Goal: Information Seeking & Learning: Learn about a topic

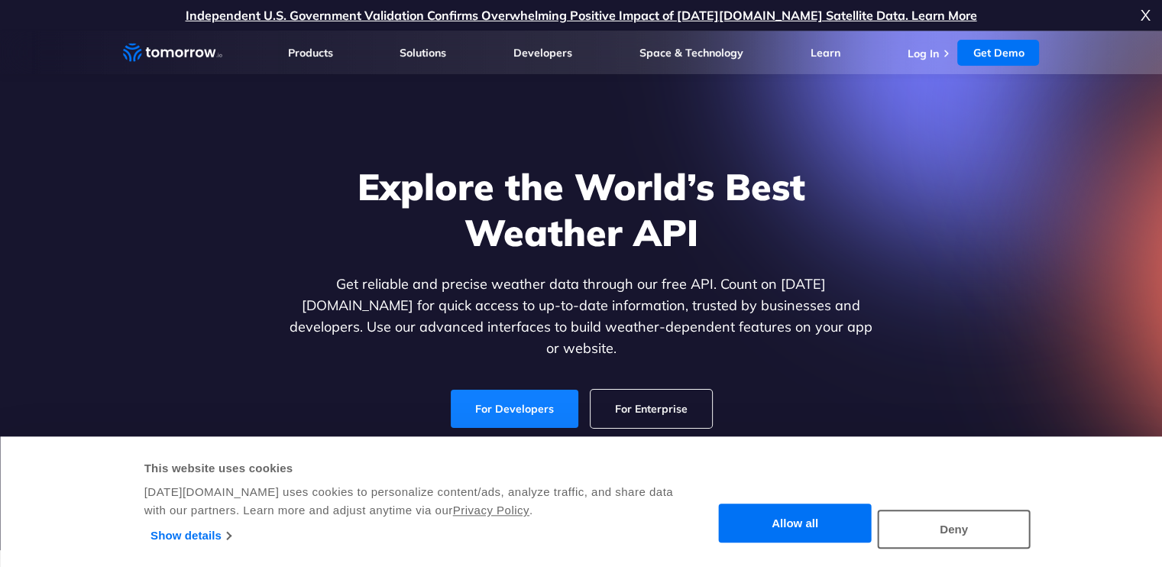
click at [554, 395] on link "For Developers" at bounding box center [515, 409] width 128 height 38
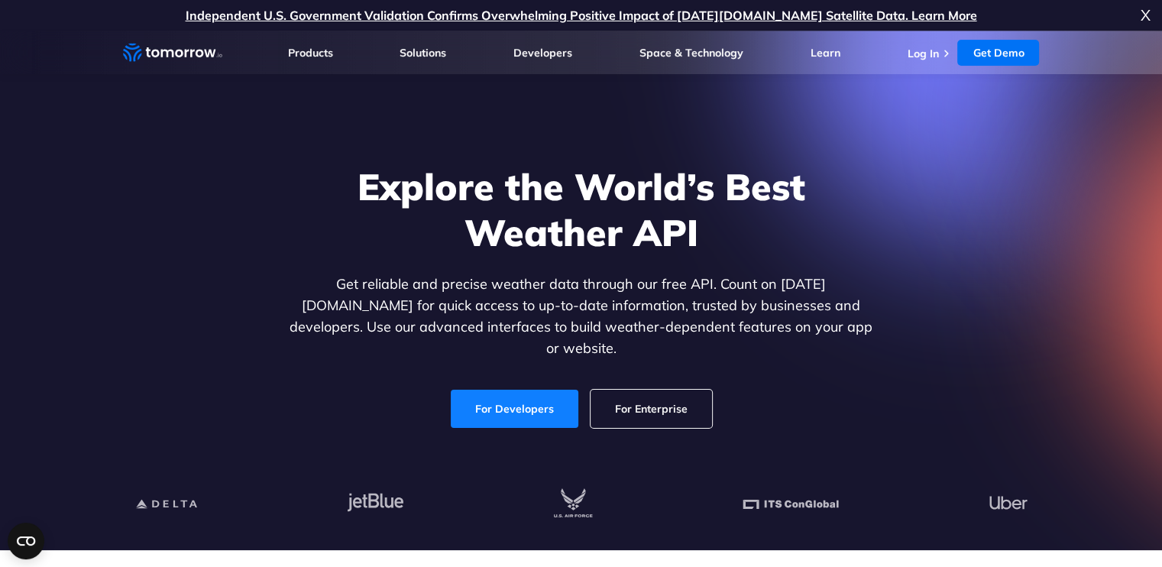
click at [554, 395] on link "For Developers" at bounding box center [515, 409] width 128 height 38
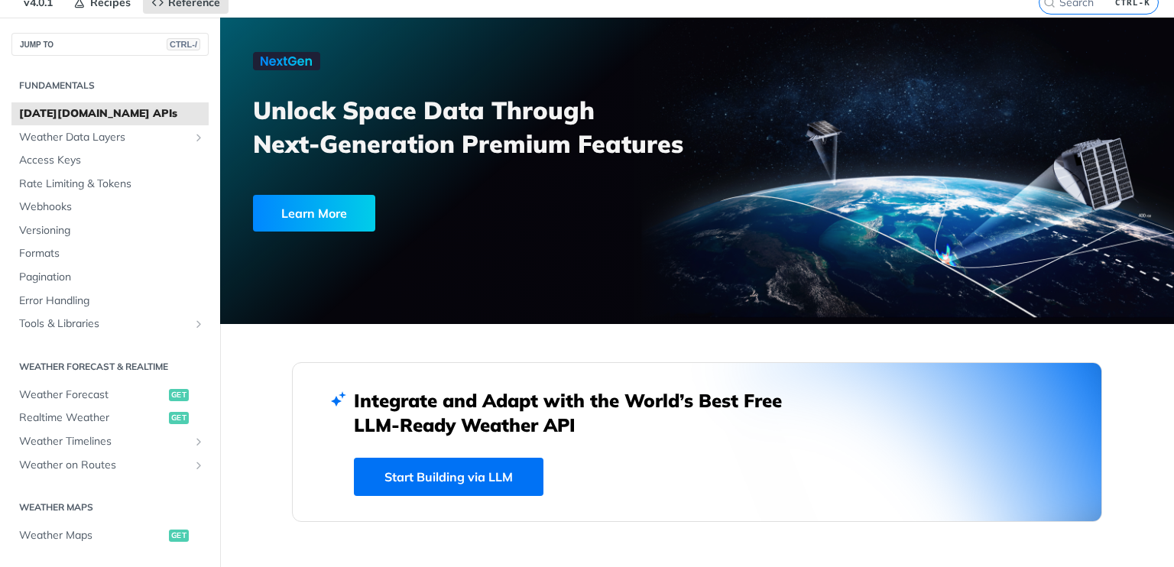
scroll to position [65, 0]
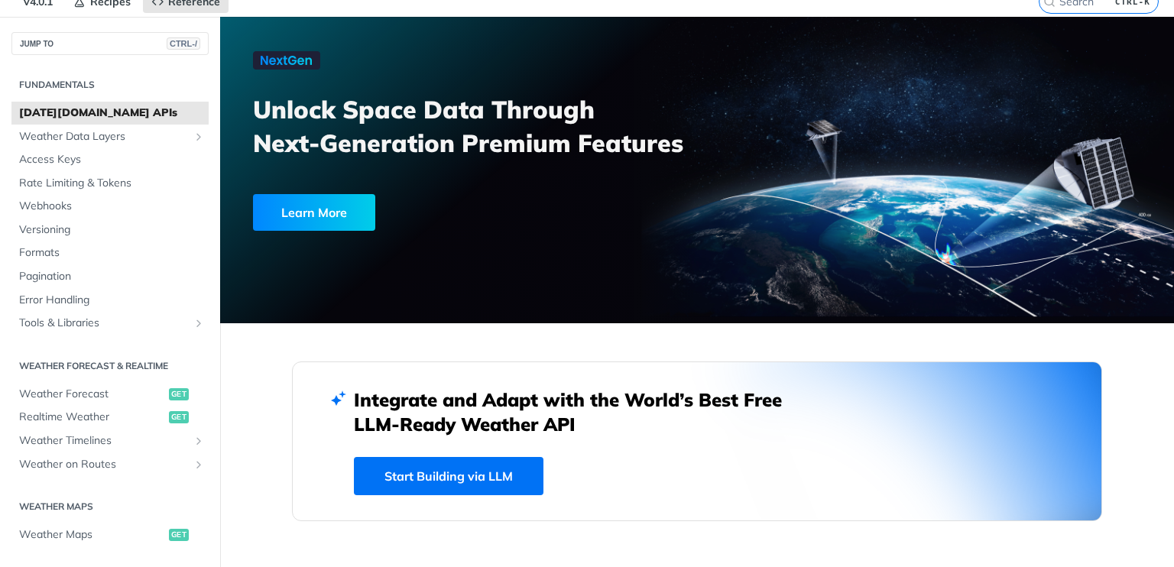
click at [418, 473] on link "Start Building via LLM" at bounding box center [449, 476] width 190 height 38
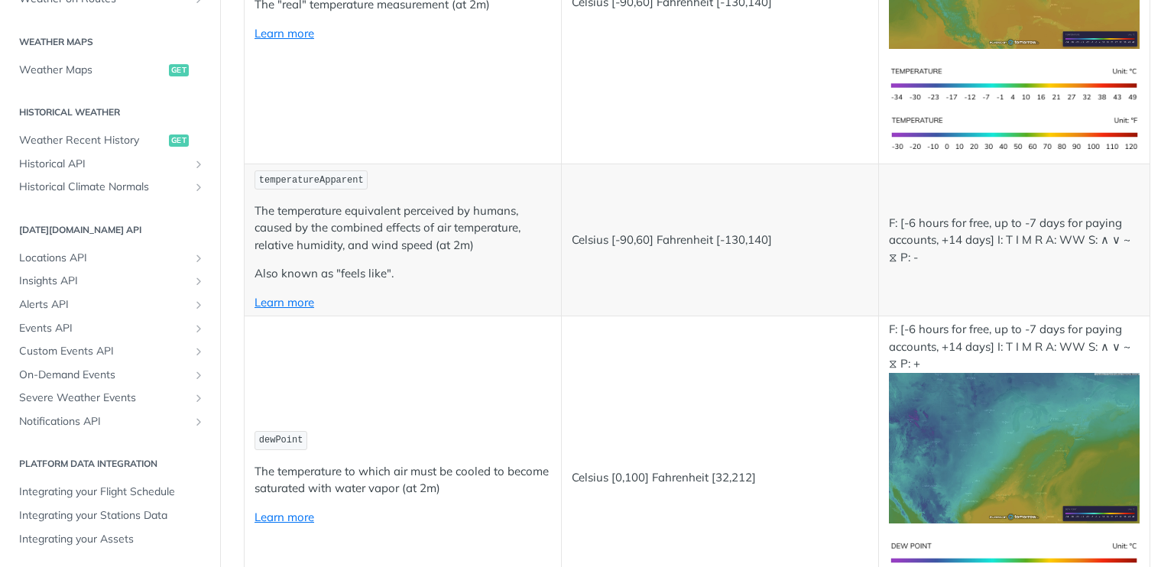
scroll to position [468, 0]
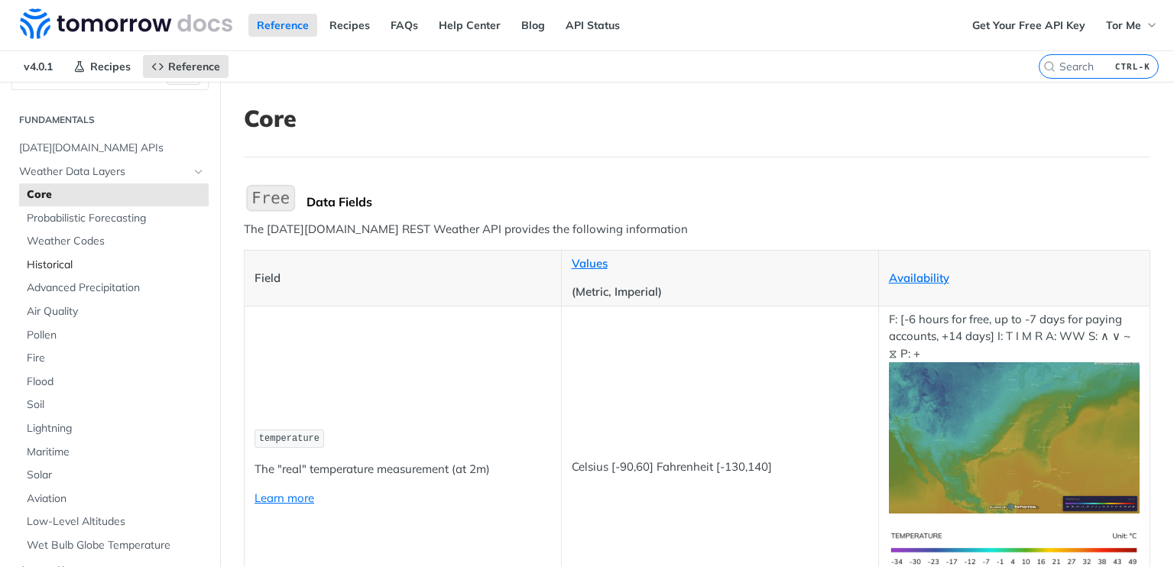
scroll to position [31, 0]
click at [66, 305] on span "Air Quality" at bounding box center [116, 310] width 178 height 15
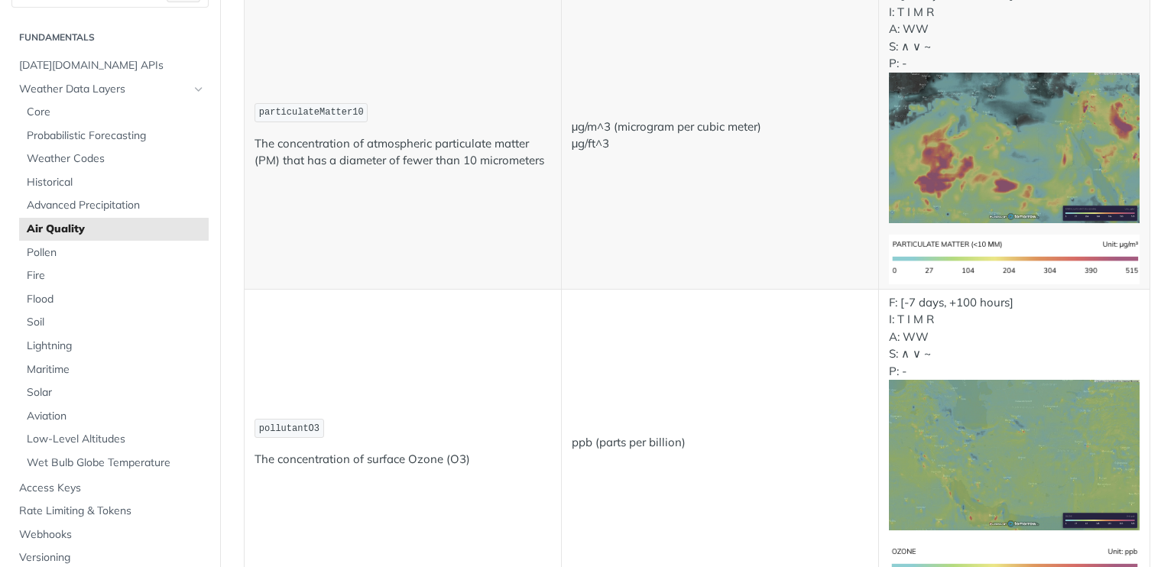
scroll to position [446, 0]
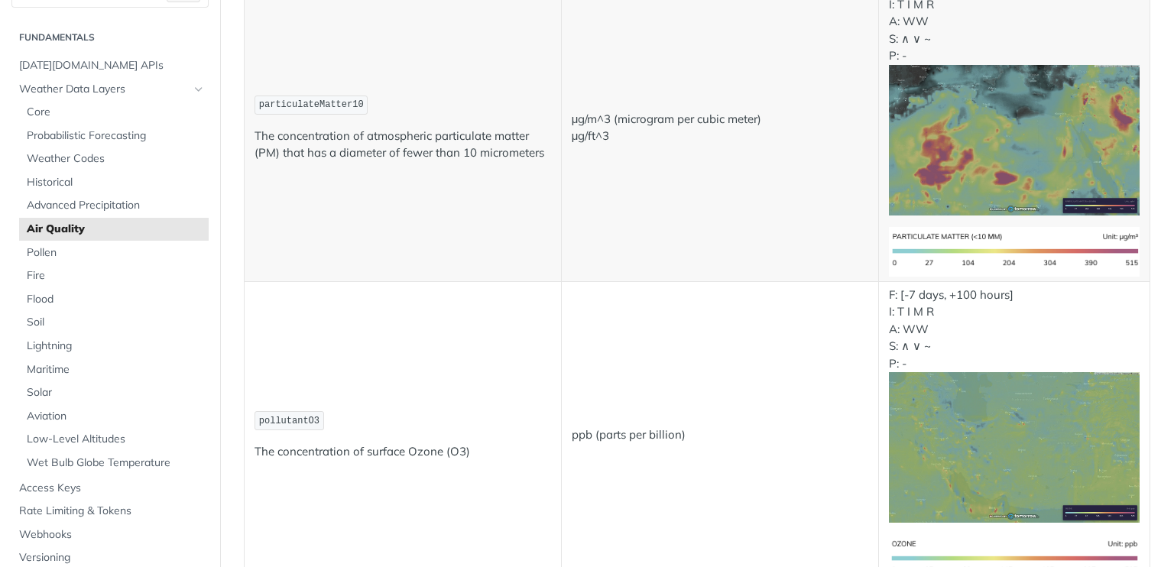
click at [329, 110] on span "particulateMatter10" at bounding box center [311, 104] width 105 height 11
click at [349, 162] on p "The concentration of atmospheric particulate matter (PM) that has a diameter of…" at bounding box center [403, 145] width 297 height 34
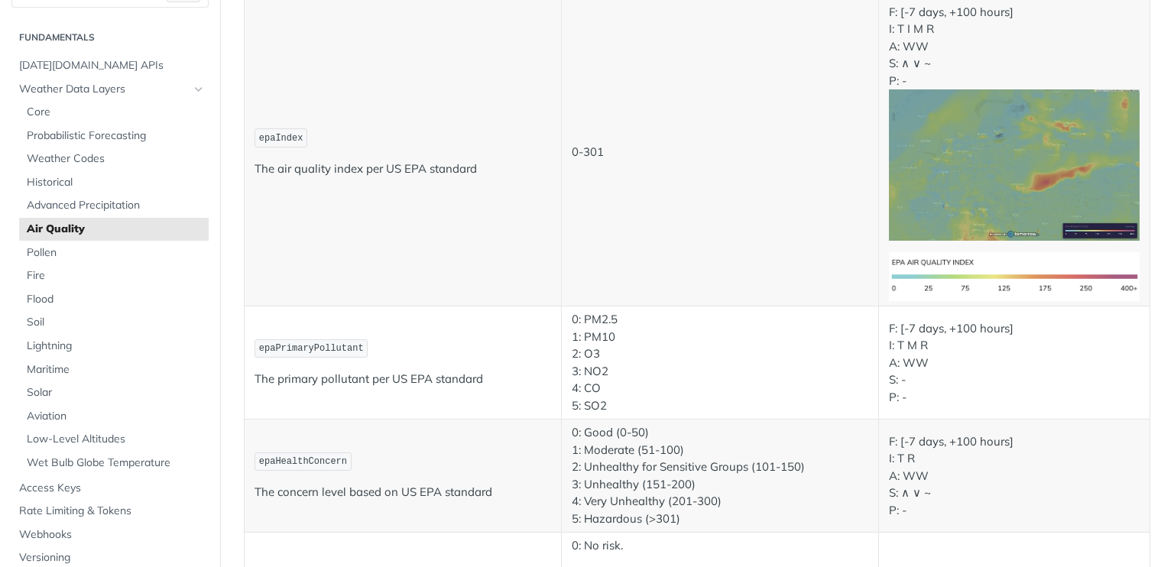
scroll to position [2161, 0]
